Goal: Book appointment/travel/reservation

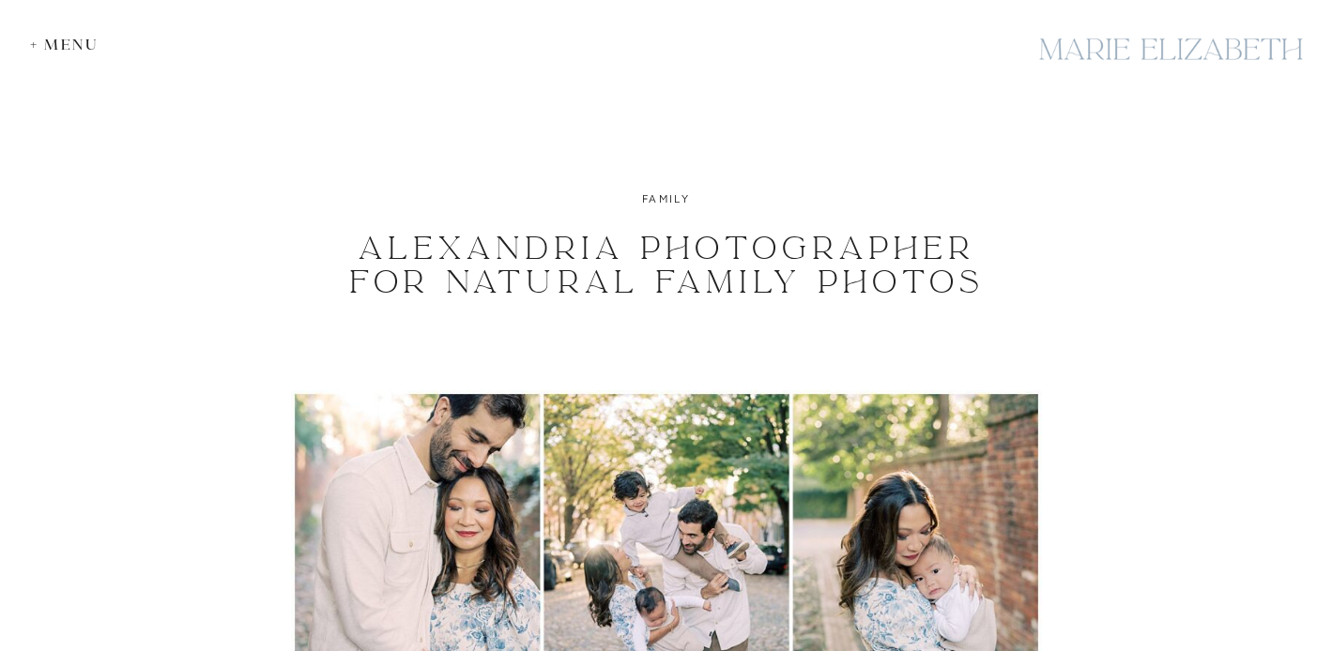
click at [85, 48] on div "+ Menu" at bounding box center [69, 45] width 78 height 18
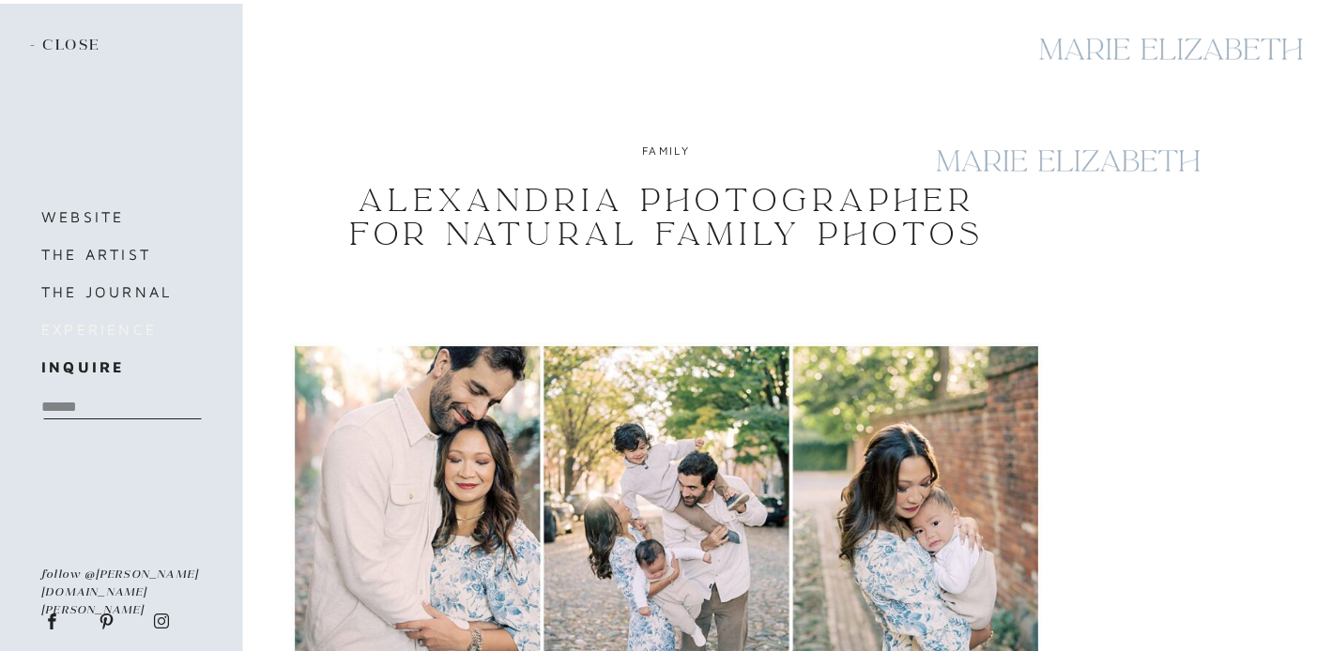
scroll to position [50, 0]
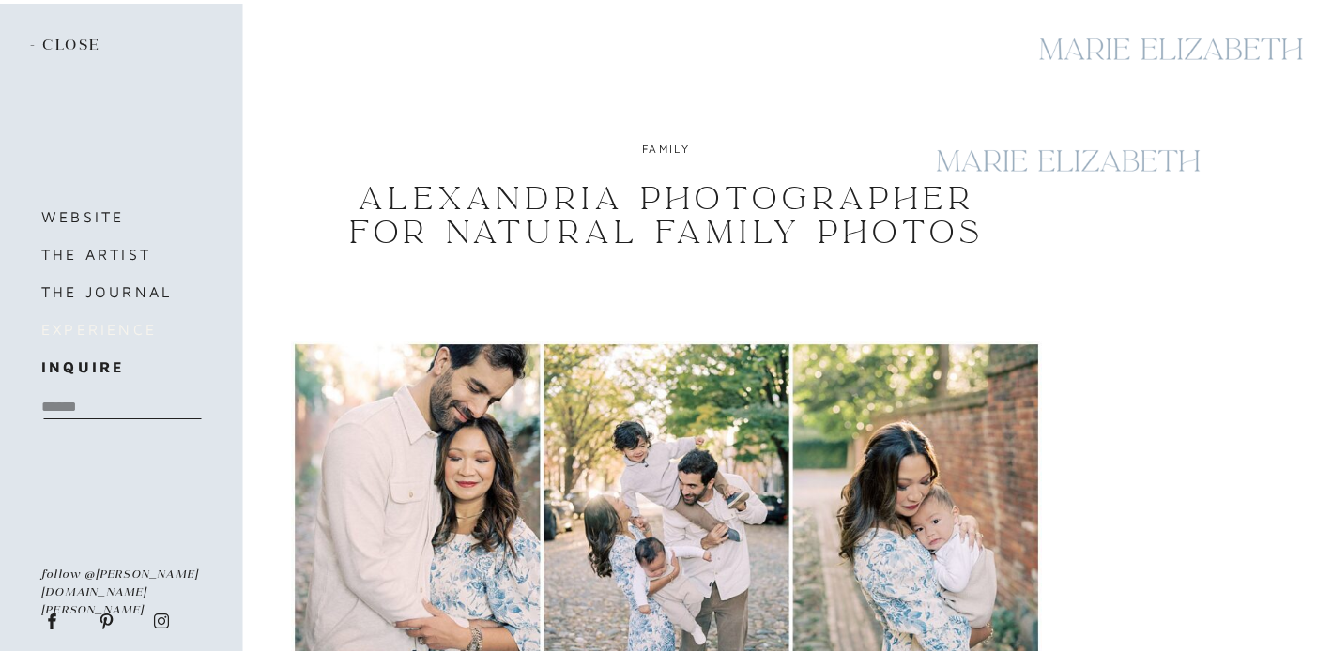
click at [131, 328] on h3 "experience" at bounding box center [131, 329] width 180 height 26
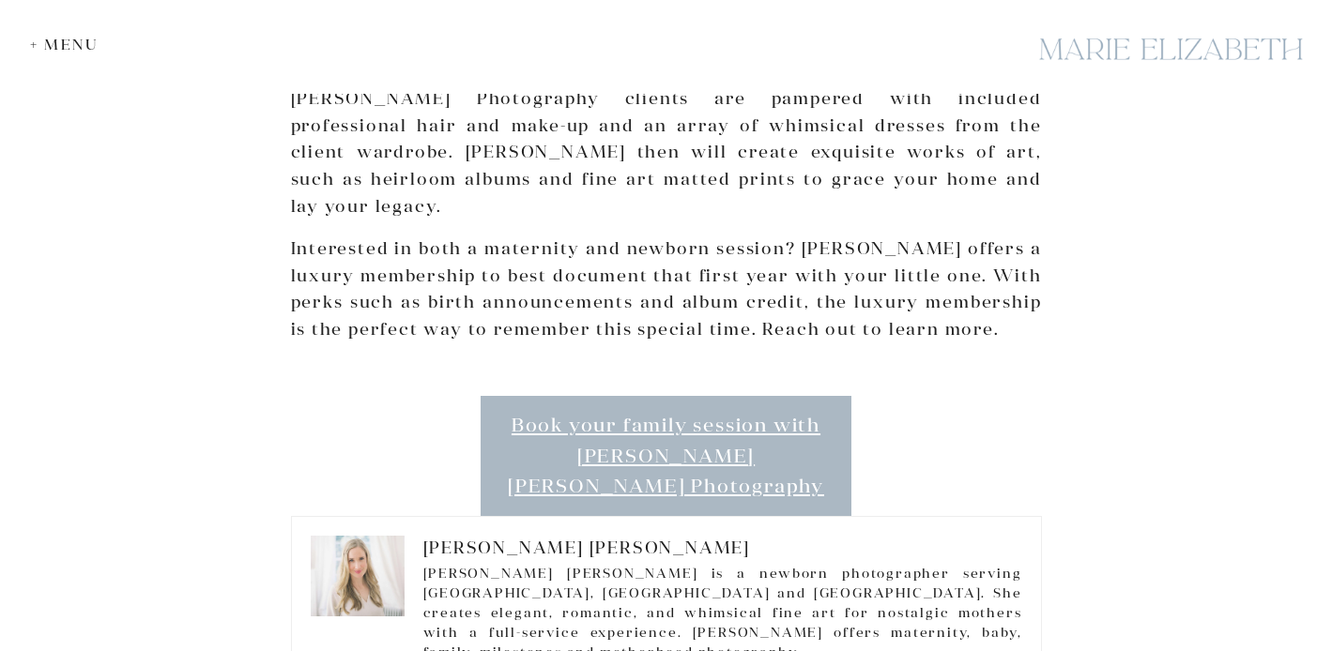
scroll to position [2819, 0]
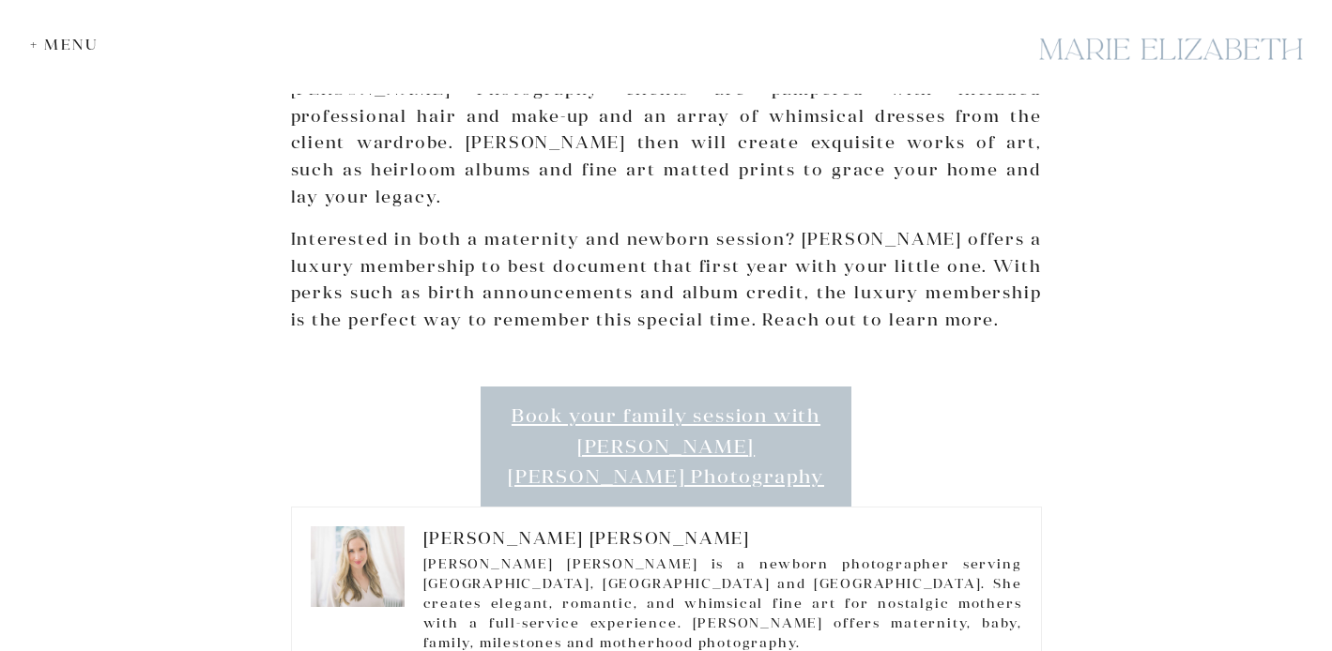
click at [732, 387] on link "Book your family session with Marie Elizabeth Photography" at bounding box center [667, 447] width 372 height 120
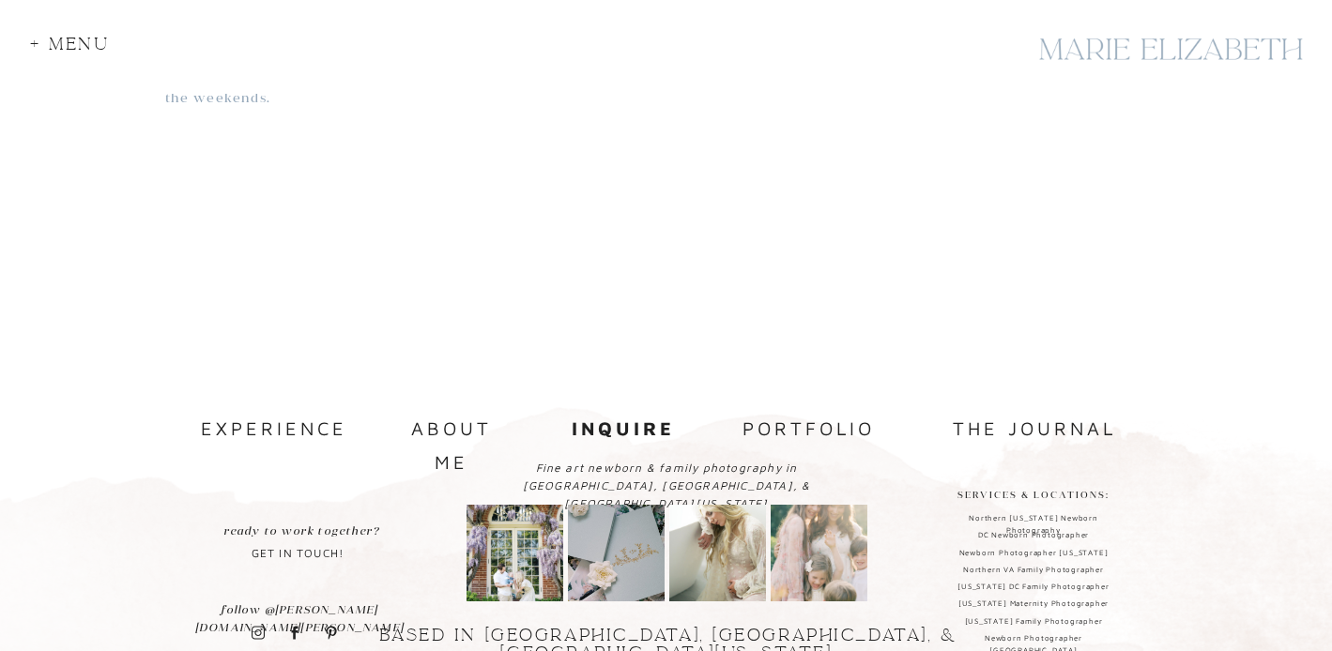
scroll to position [1970, 0]
